Goal: Find contact information: Find contact information

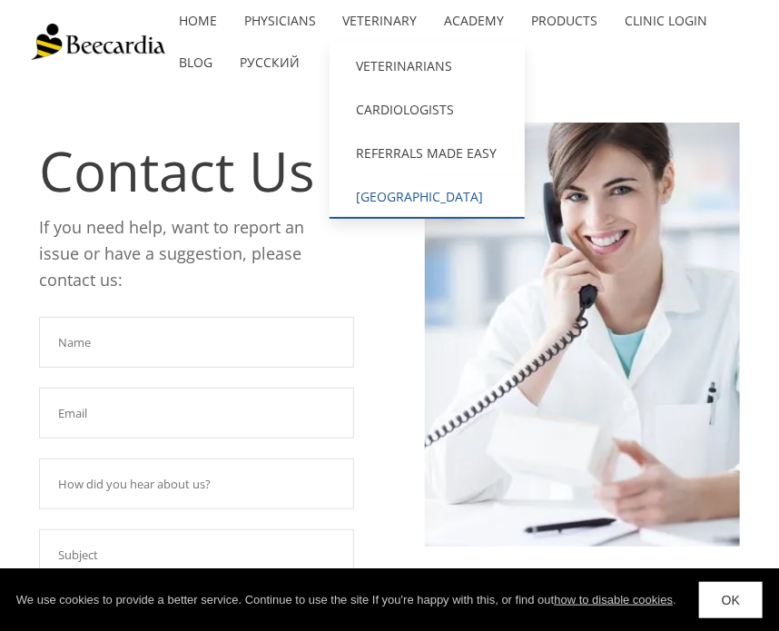
click at [453, 196] on link "[GEOGRAPHIC_DATA][MEDICAL_DATA]" at bounding box center [427, 197] width 195 height 44
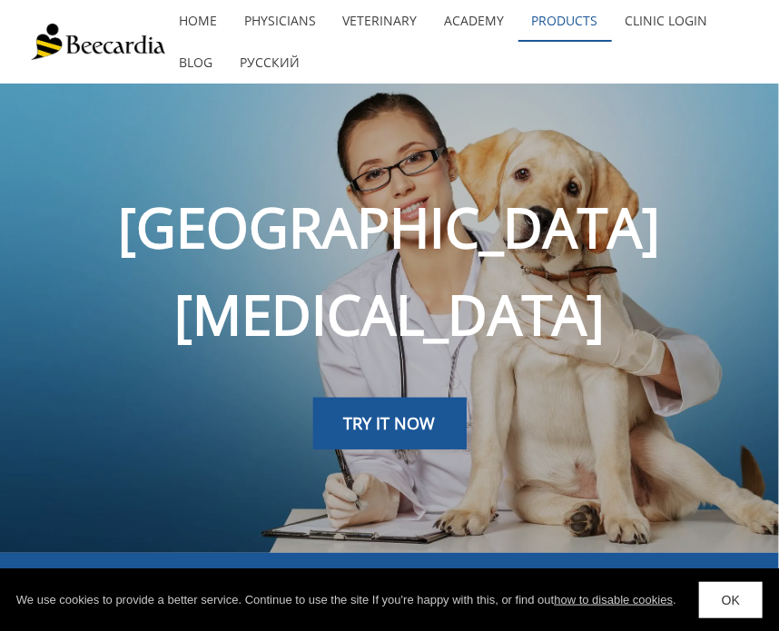
drag, startPoint x: 585, startPoint y: 232, endPoint x: 571, endPoint y: 33, distance: 199.5
click at [690, 25] on link "Clinic Login" at bounding box center [667, 21] width 110 height 42
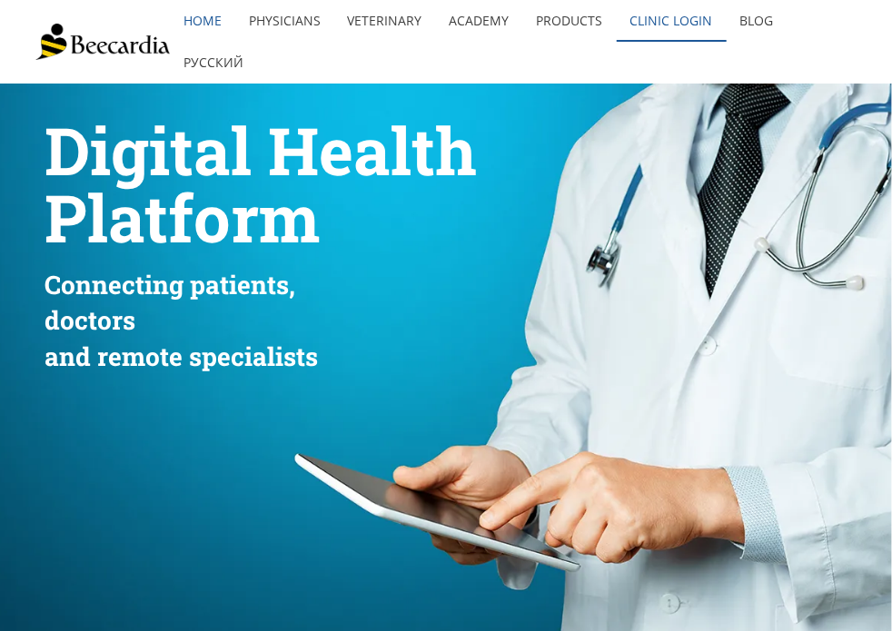
click at [662, 15] on link "Clinic Login" at bounding box center [672, 21] width 110 height 42
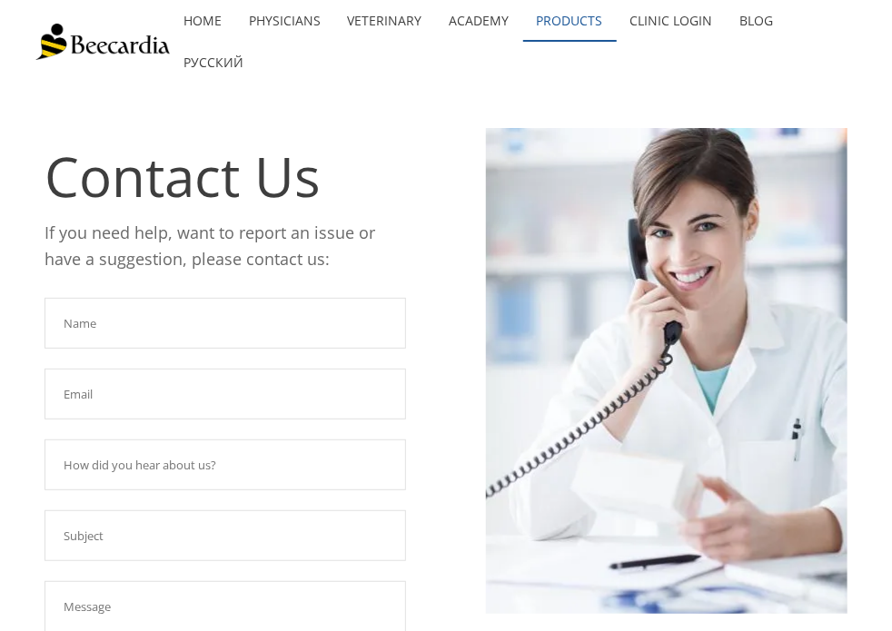
click at [567, 21] on link "Products" at bounding box center [570, 21] width 94 height 42
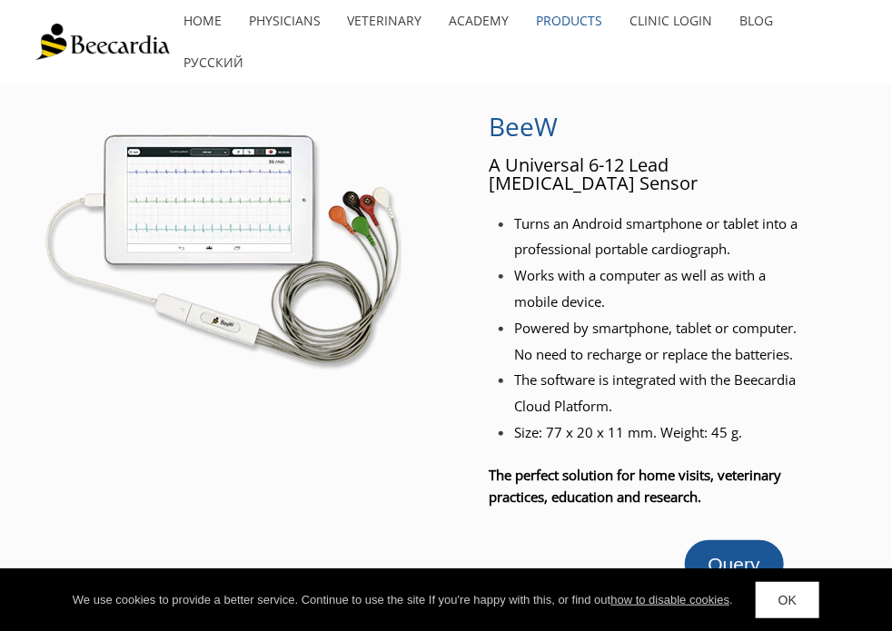
drag, startPoint x: 843, startPoint y: 304, endPoint x: 823, endPoint y: 10, distance: 295.0
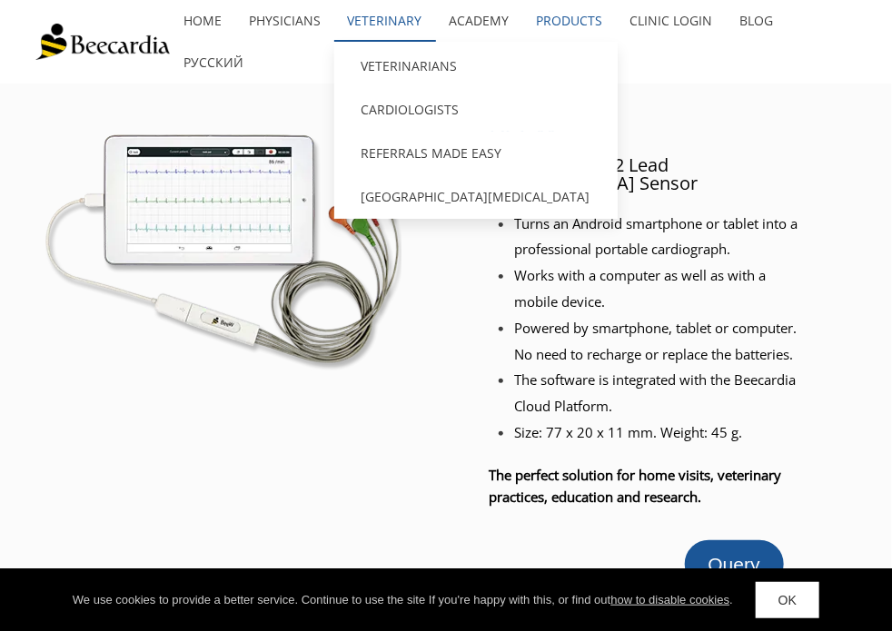
click at [391, 19] on link "Veterinary" at bounding box center [385, 21] width 102 height 42
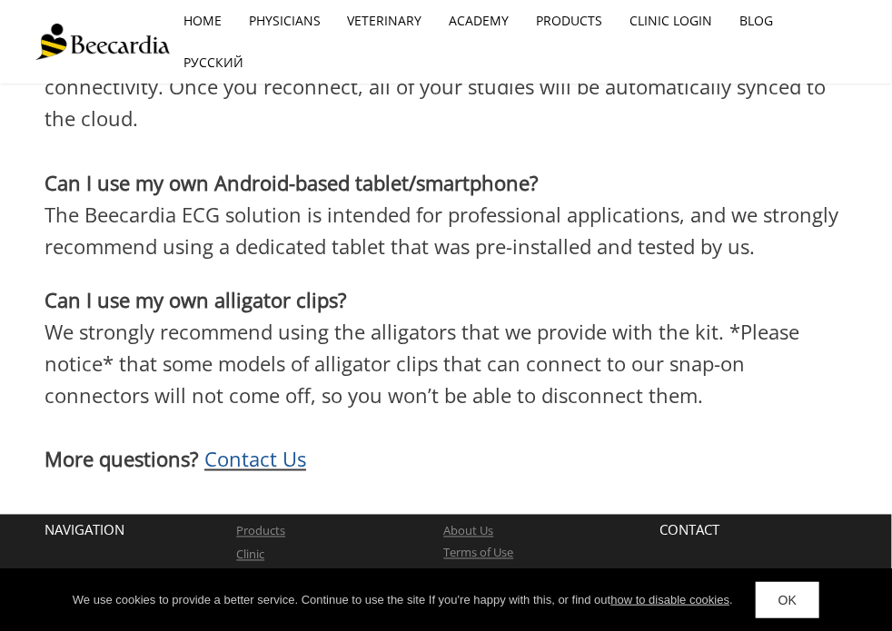
scroll to position [5258, 0]
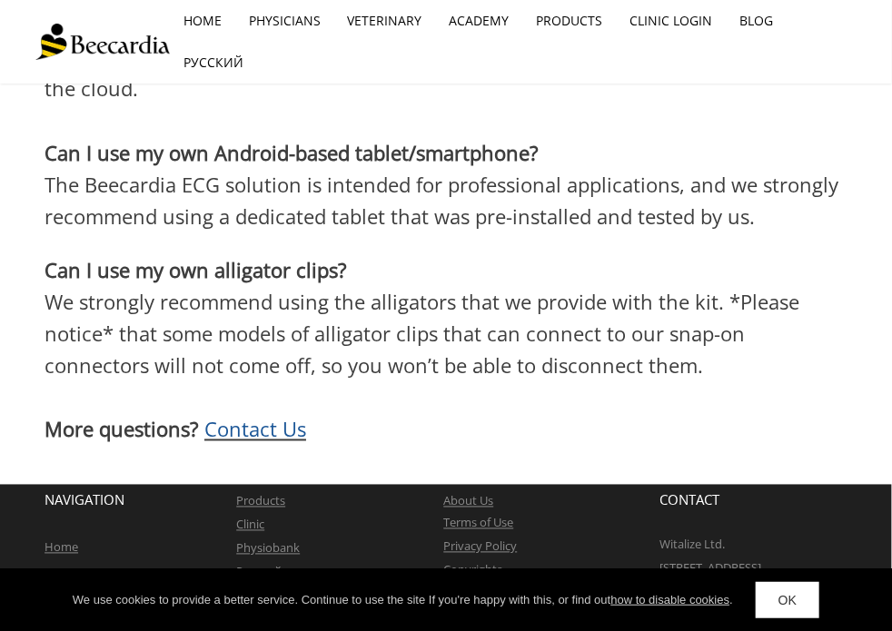
click at [487, 586] on link "Contact Us" at bounding box center [472, 594] width 59 height 16
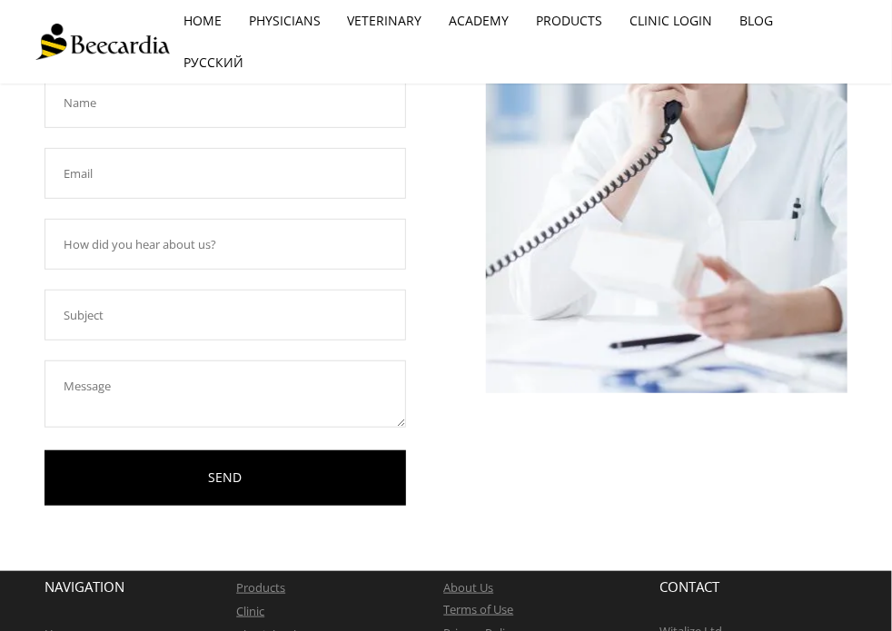
scroll to position [359, 0]
